Goal: Task Accomplishment & Management: Use online tool/utility

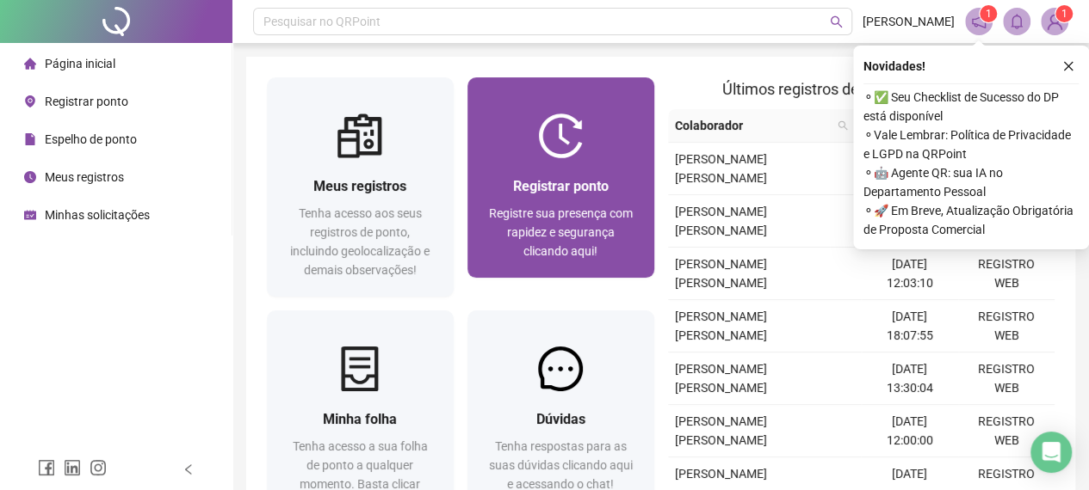
click at [510, 163] on div "Registrar ponto Registre sua presença com rapidez e segurança clicando aqui!" at bounding box center [560, 218] width 187 height 120
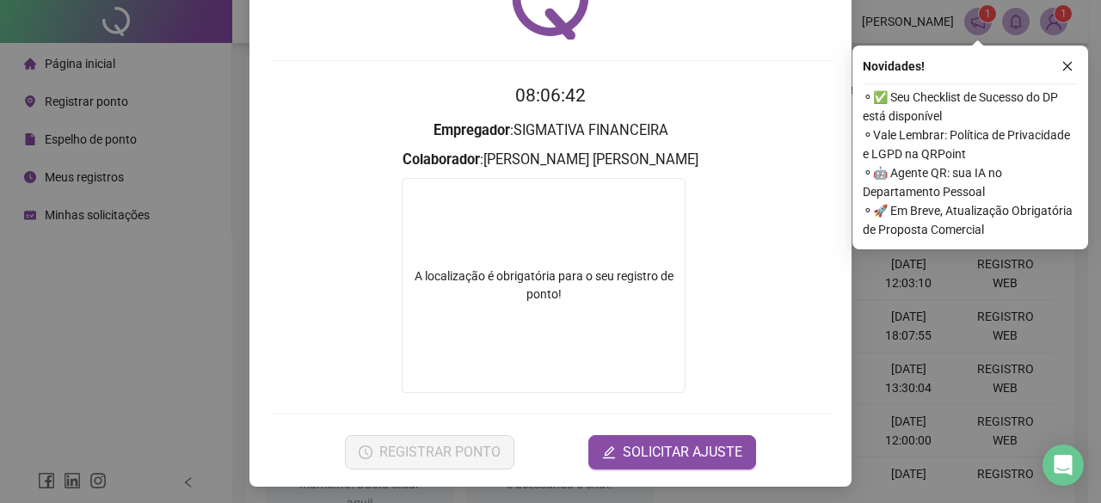
scroll to position [105, 0]
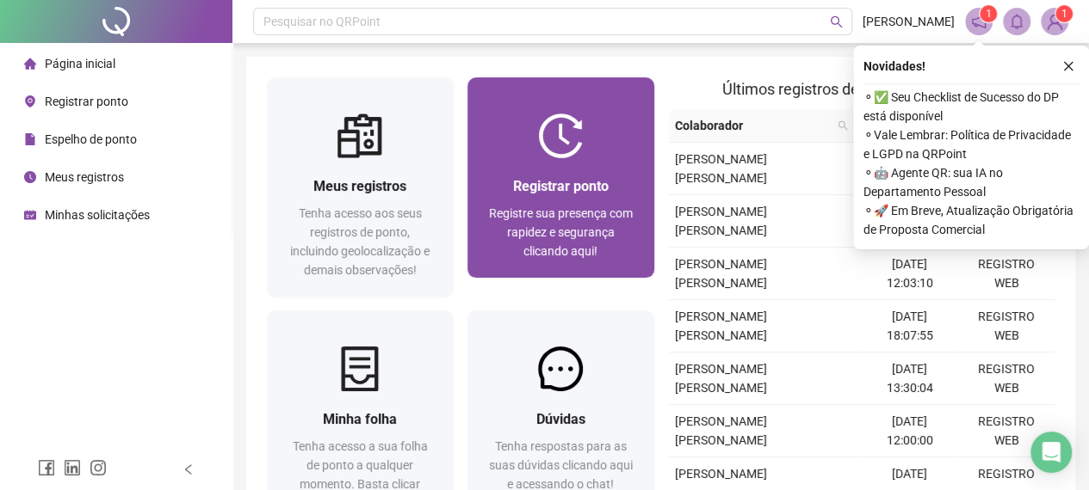
click at [551, 157] on img at bounding box center [560, 136] width 45 height 45
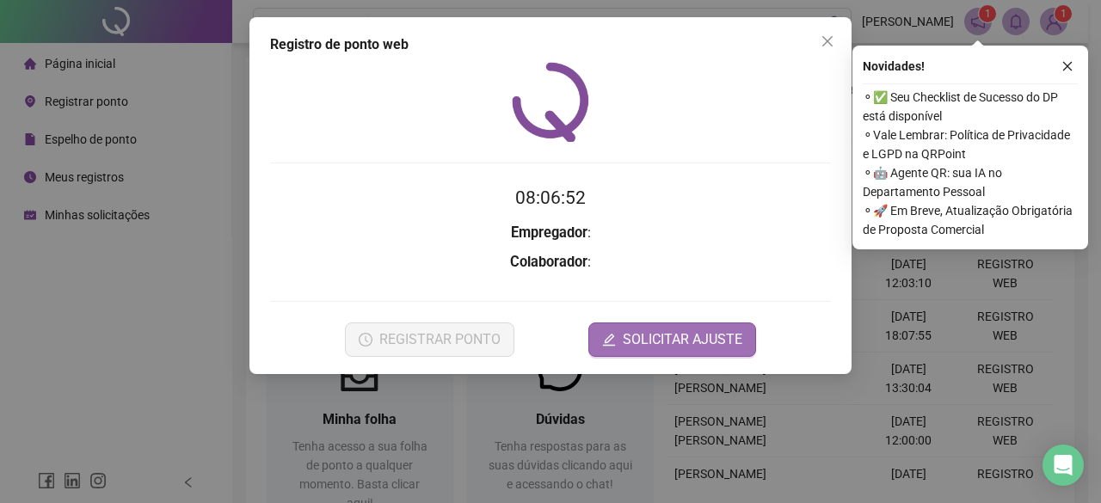
click at [678, 340] on span "SOLICITAR AJUSTE" at bounding box center [683, 340] width 120 height 21
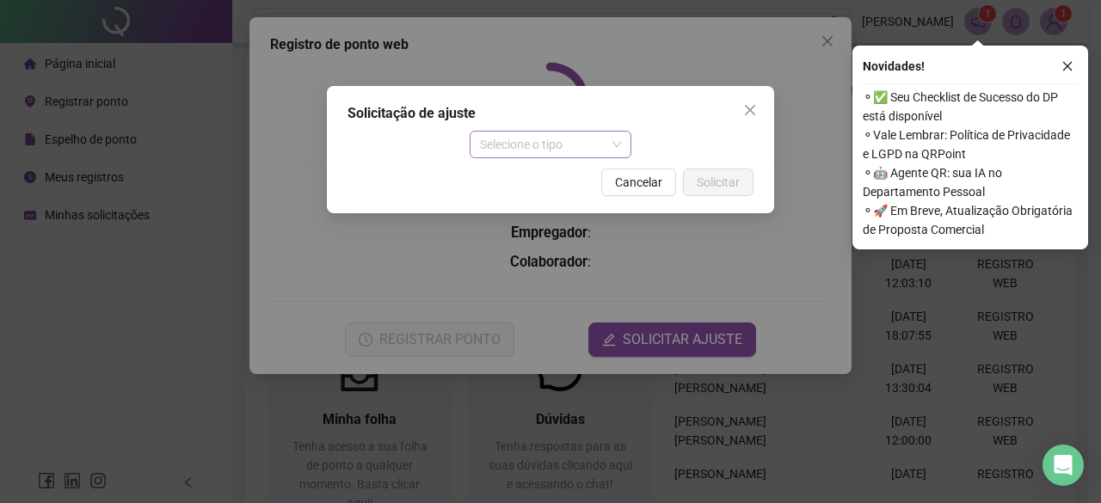
click at [564, 140] on span "Selecione o tipo" at bounding box center [551, 145] width 142 height 26
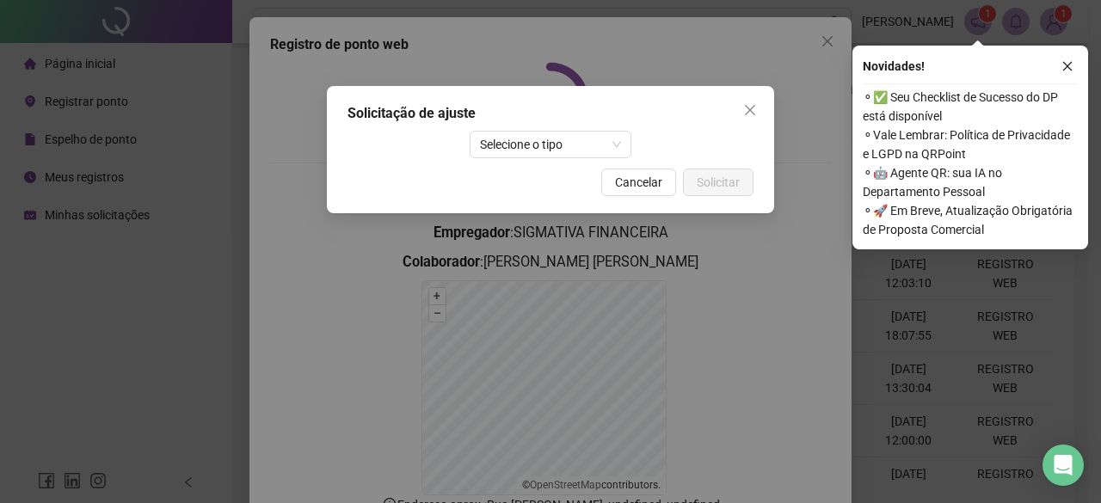
click at [620, 49] on div "Solicitação de ajuste Selecione o tipo Cancelar Solicitar" at bounding box center [550, 251] width 1101 height 503
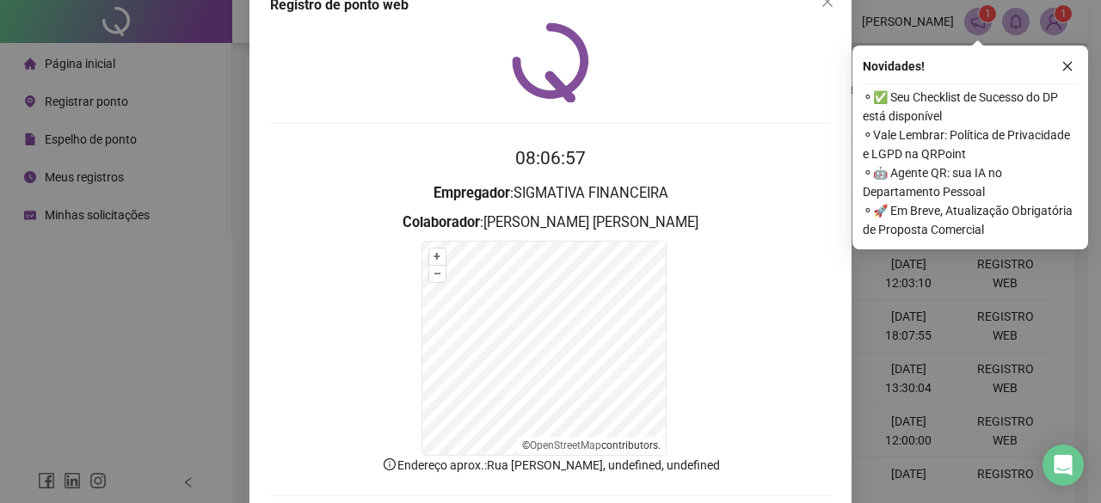
scroll to position [124, 0]
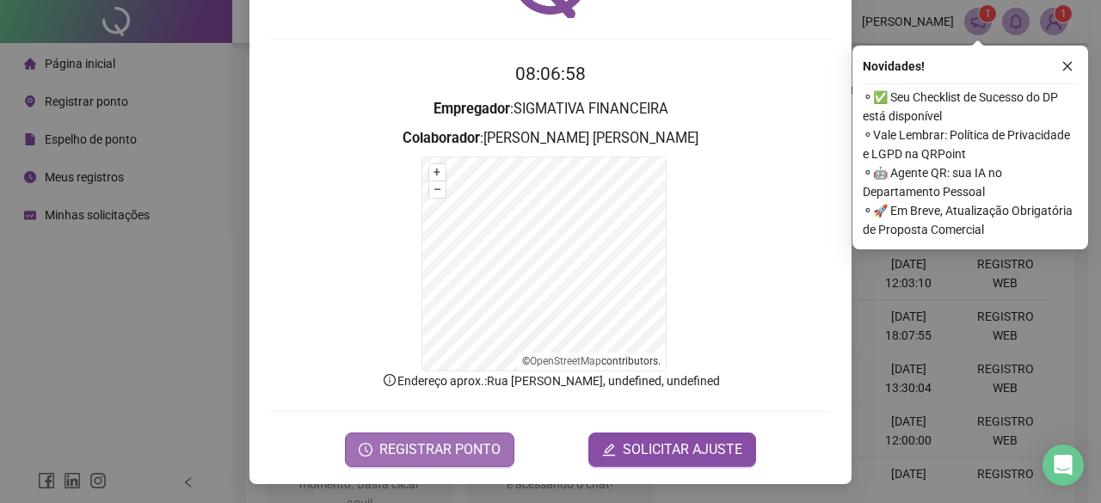
click at [449, 449] on span "REGISTRAR PONTO" at bounding box center [439, 450] width 121 height 21
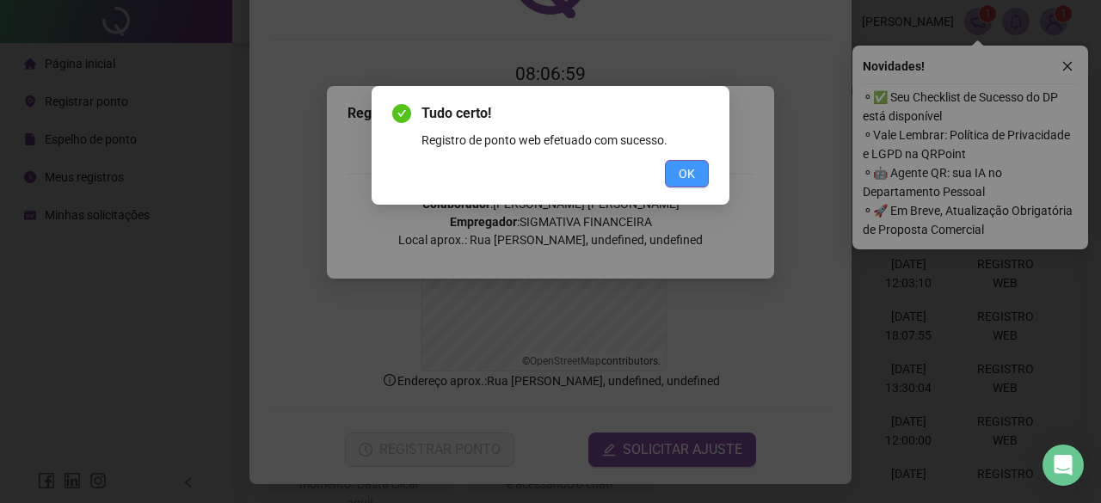
click at [686, 171] on span "OK" at bounding box center [687, 173] width 16 height 19
